Goal: Check status: Check status

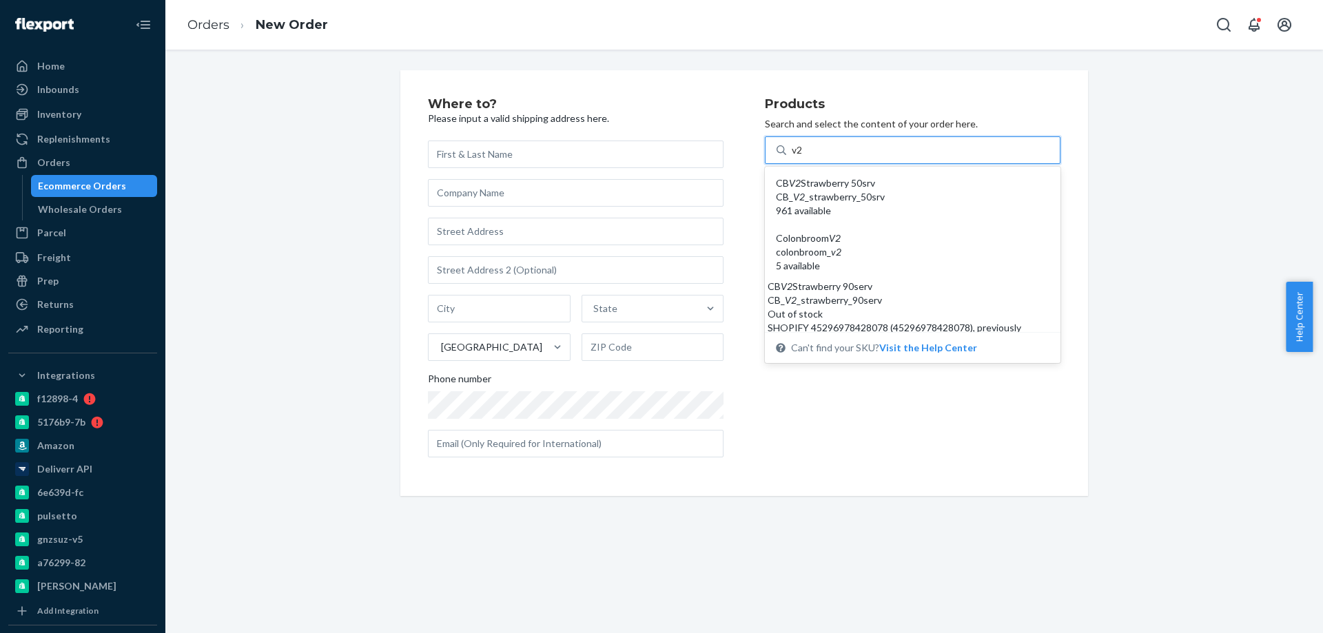
type input "v"
type input "30"
click at [294, 269] on div "Where to? Please input a valid shipping address here. State United States Phone…" at bounding box center [744, 283] width 1137 height 426
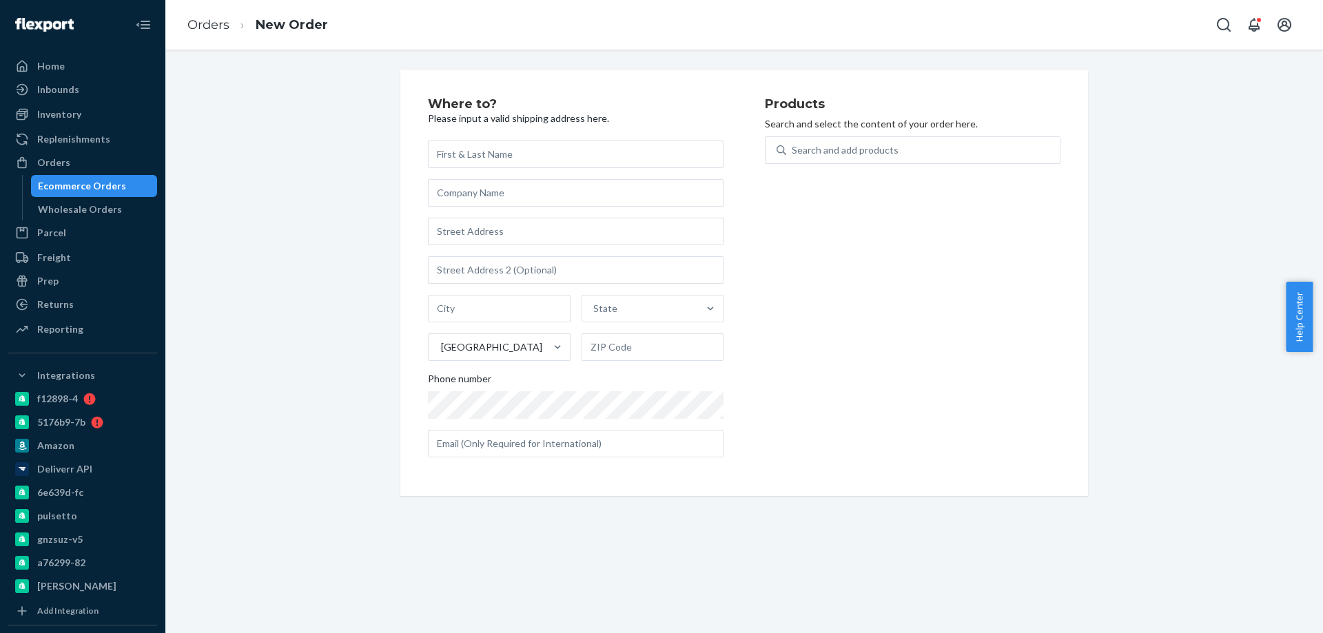
click at [69, 187] on div "Ecommerce Orders" at bounding box center [82, 186] width 88 height 14
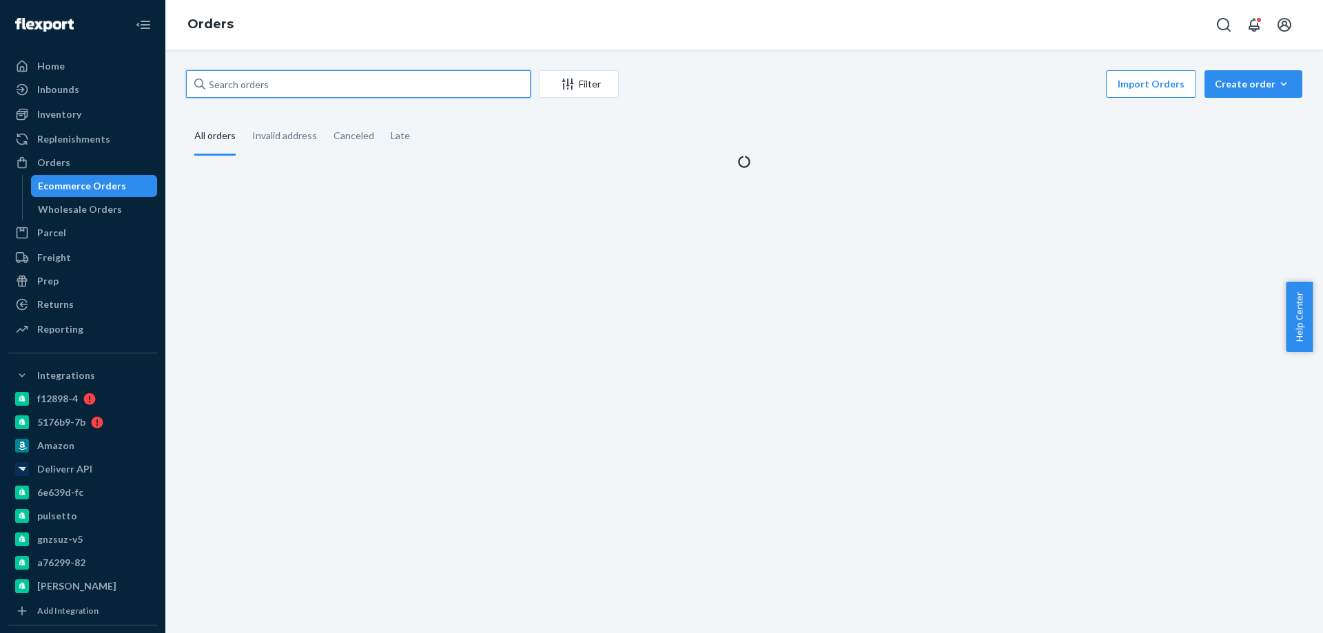
click at [157, 88] on div "Home Inbounds Shipping Plans Problems Inventory Products Branded Packaging Repl…" at bounding box center [661, 316] width 1323 height 633
paste input "4061394"
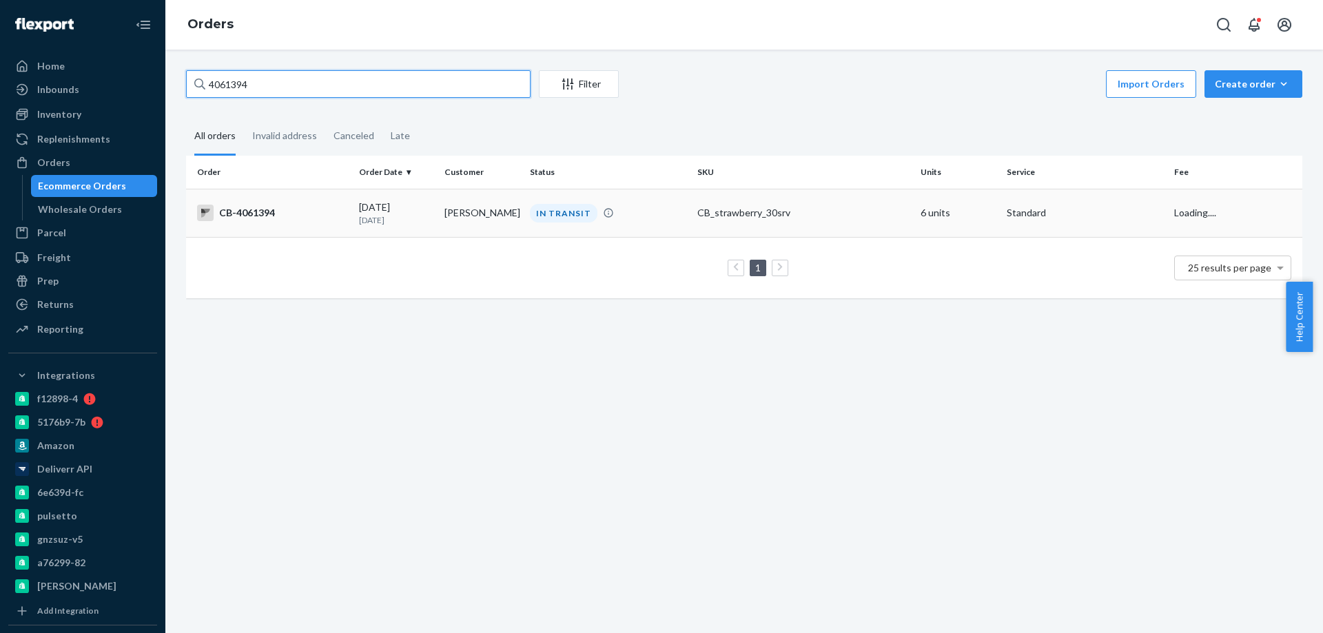
type input "4061394"
click at [452, 218] on td "[PERSON_NAME]" at bounding box center [481, 213] width 85 height 48
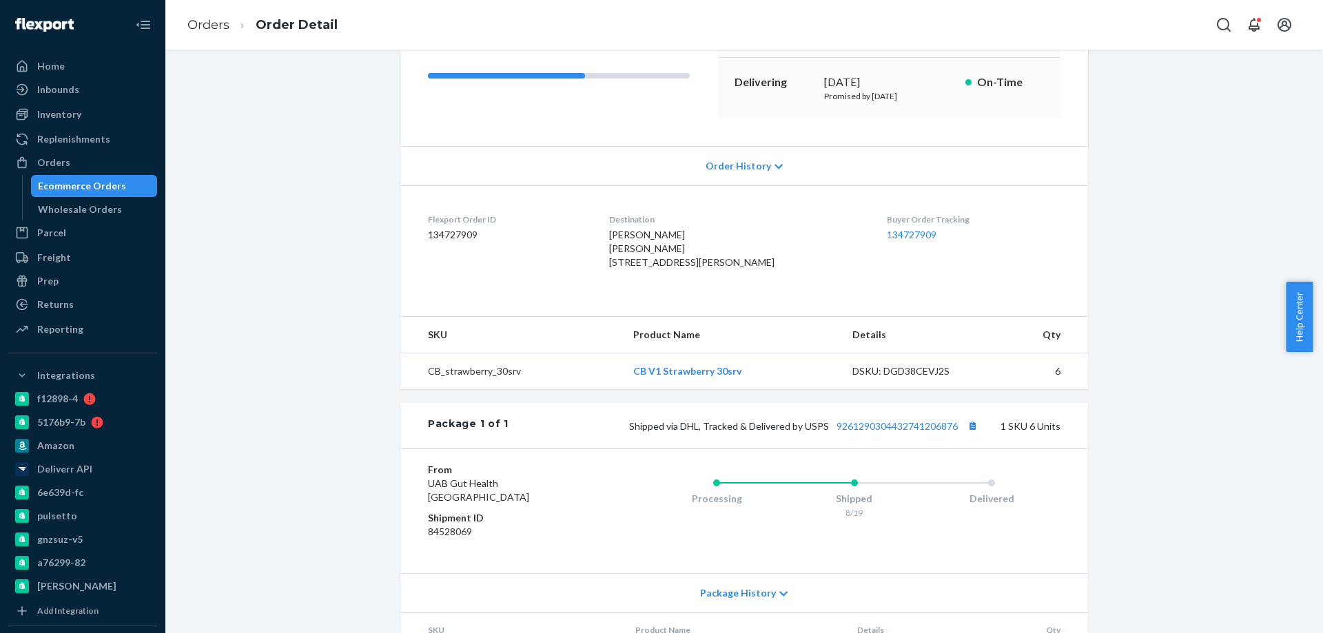
scroll to position [207, 0]
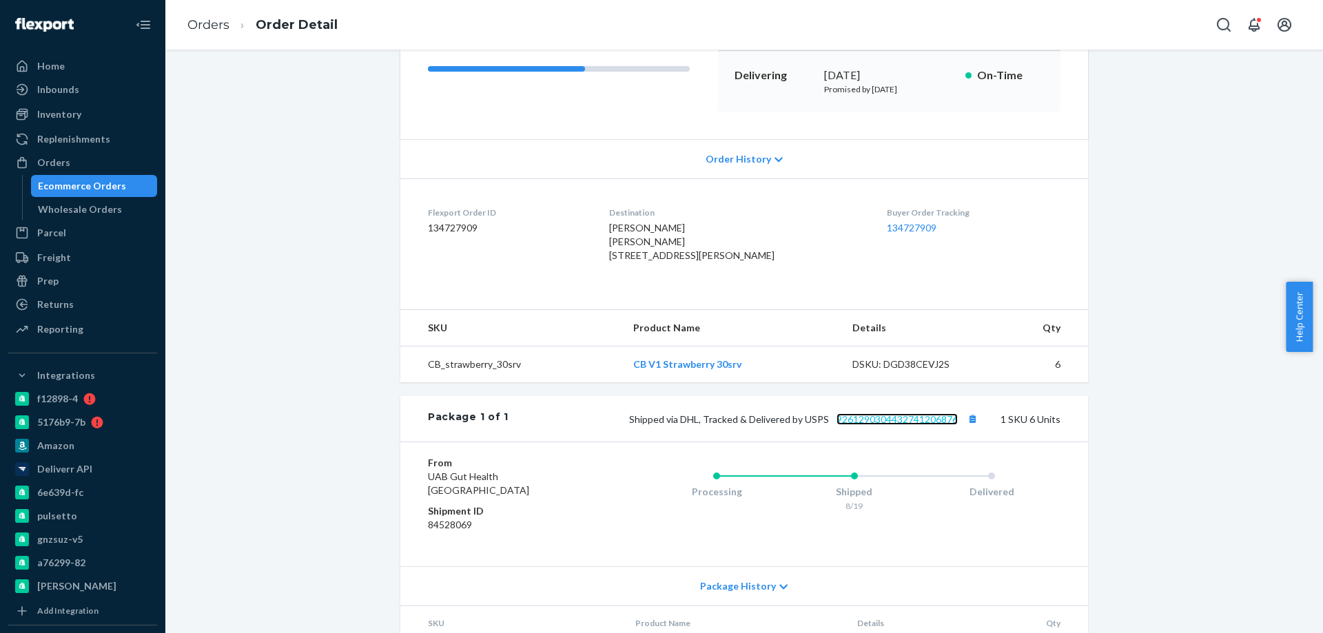
click at [885, 425] on link "9261290304432741206876" at bounding box center [897, 420] width 121 height 12
click at [104, 177] on div "Ecommerce Orders" at bounding box center [94, 185] width 124 height 19
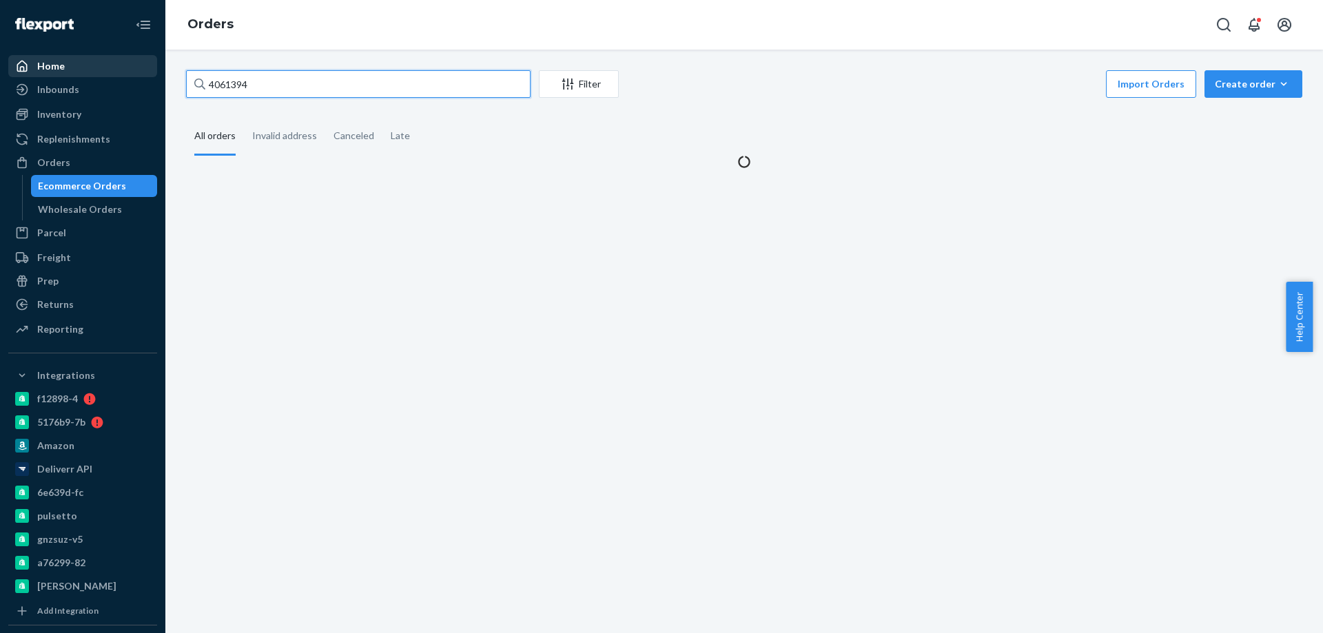
paste input "4074859"
click at [35, 65] on div "Home Inbounds Shipping Plans Problems Inventory Products Branded Packaging Repl…" at bounding box center [661, 316] width 1323 height 633
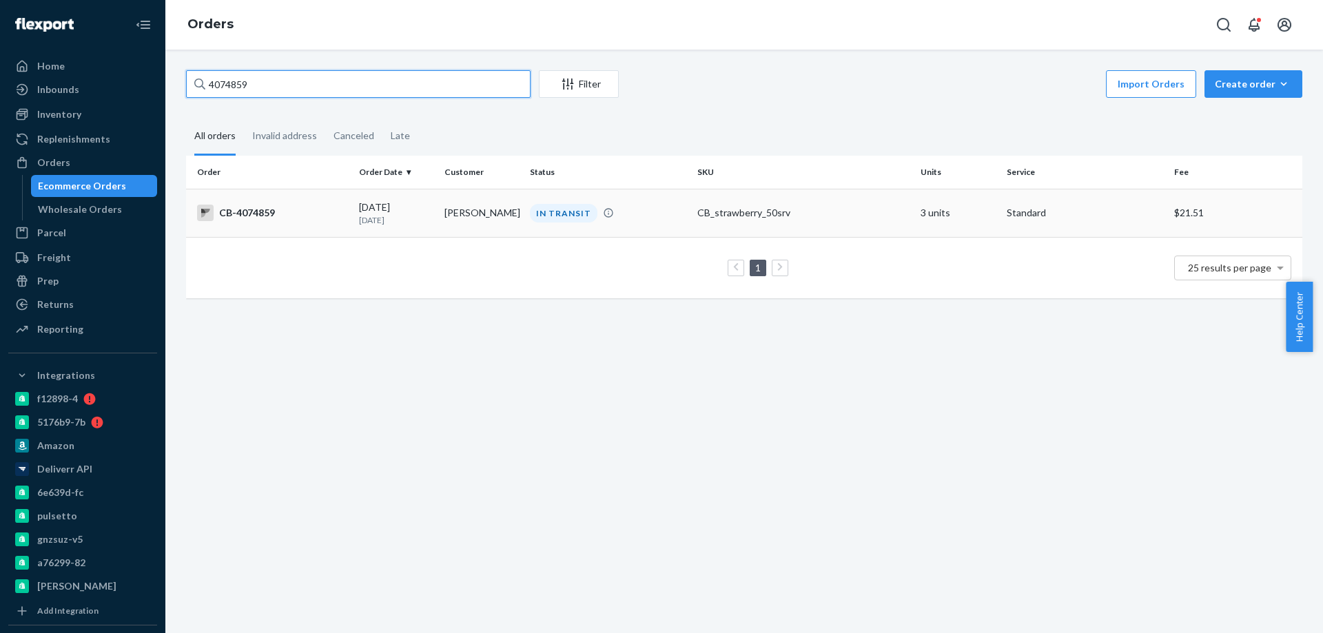
type input "4074859"
click at [480, 229] on td "[PERSON_NAME]" at bounding box center [481, 213] width 85 height 48
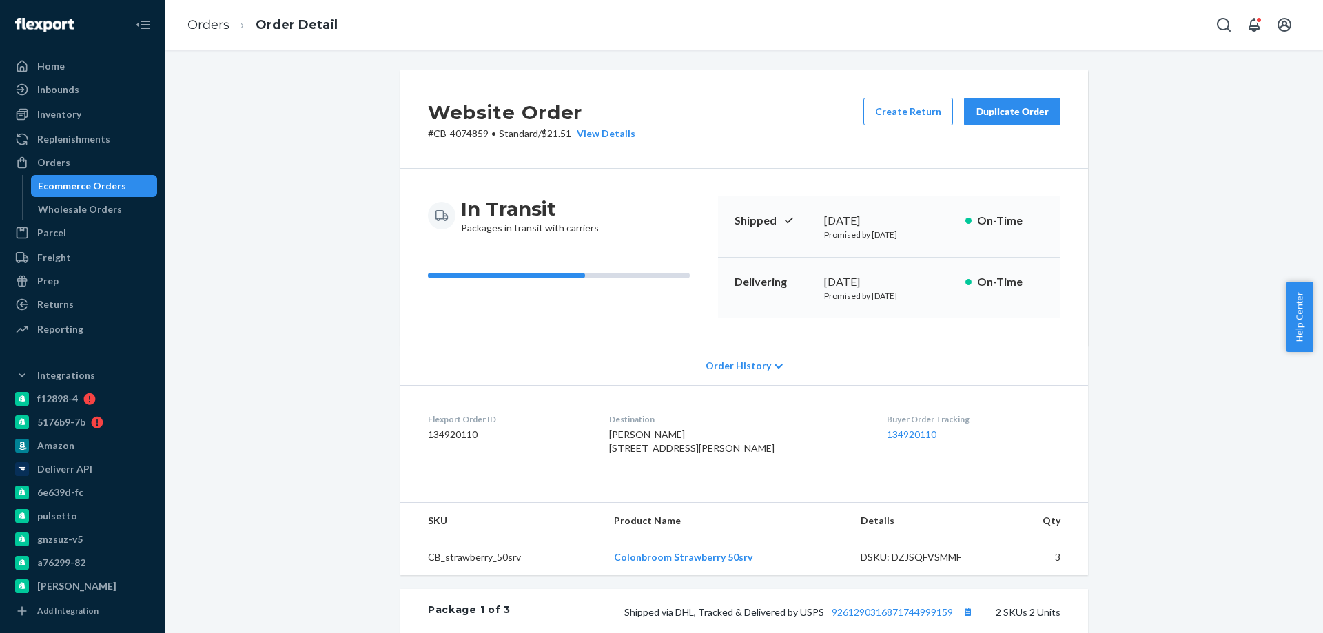
scroll to position [69, 0]
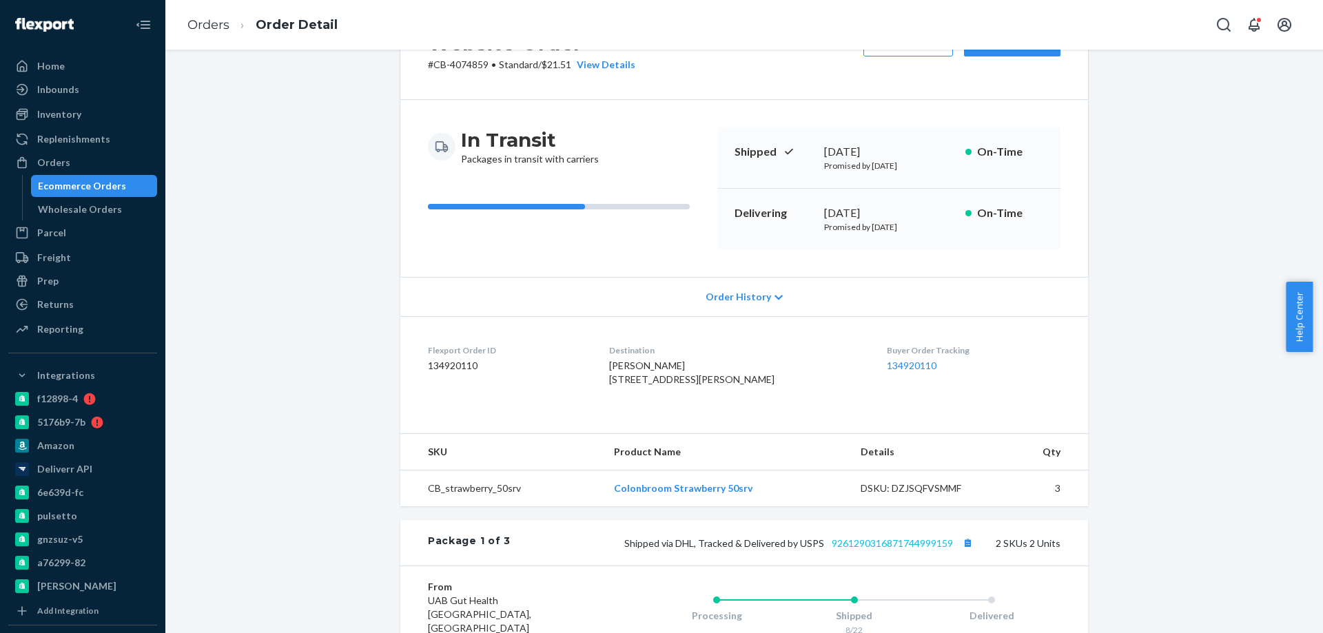
drag, startPoint x: 888, startPoint y: 562, endPoint x: 881, endPoint y: 568, distance: 8.8
click at [887, 552] on div "Shipped via DHL, Tracked & Delivered by USPS 9261290316871744999159 2 SKUs 2 Un…" at bounding box center [786, 543] width 550 height 18
click at [881, 549] on link "9261290316871744999159" at bounding box center [892, 544] width 121 height 12
